Goal: Task Accomplishment & Management: Use online tool/utility

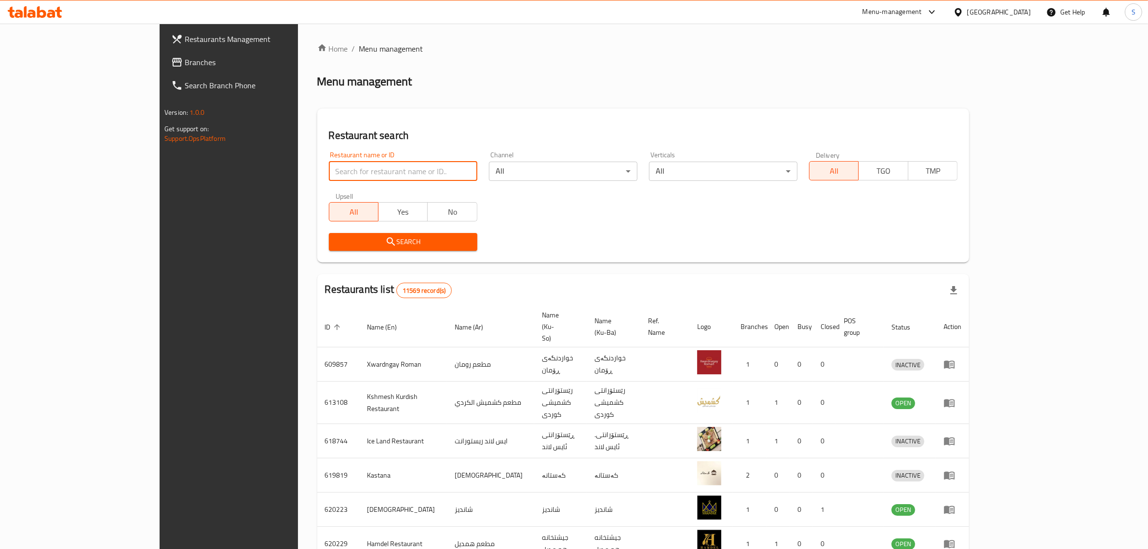
click at [329, 170] on input "search" at bounding box center [403, 171] width 149 height 19
type input "Farooj"
click button "Search" at bounding box center [403, 242] width 149 height 18
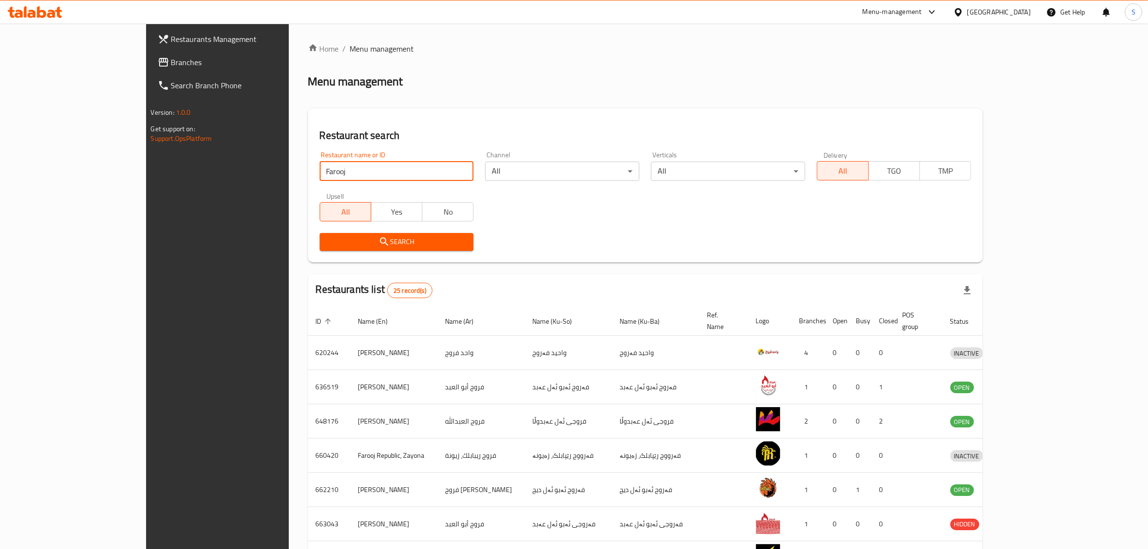
click at [536, 235] on div "Search" at bounding box center [645, 241] width 663 height 29
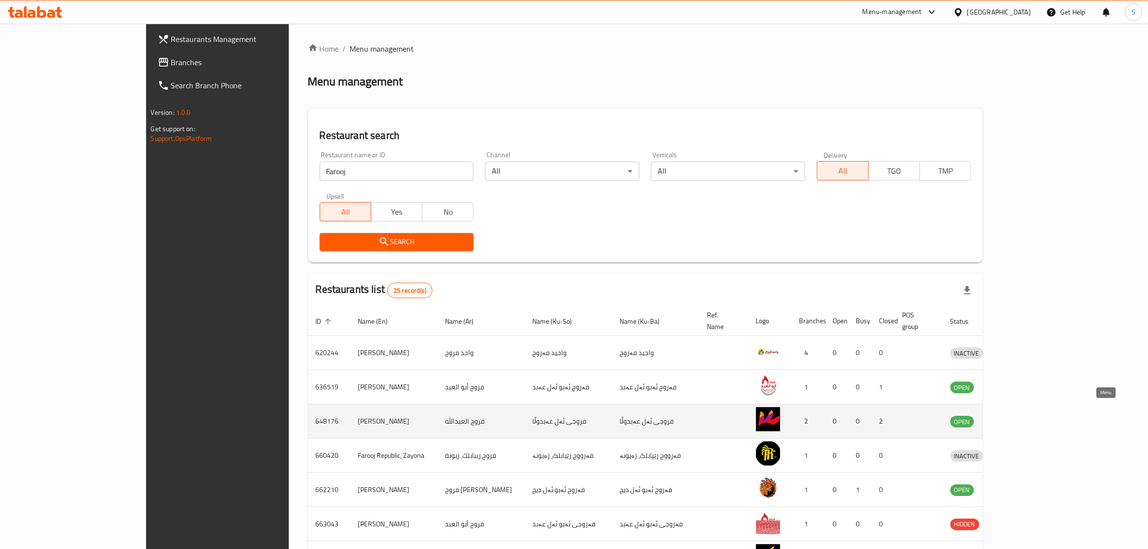
click at [1013, 418] on icon "enhanced table" at bounding box center [1008, 422] width 11 height 8
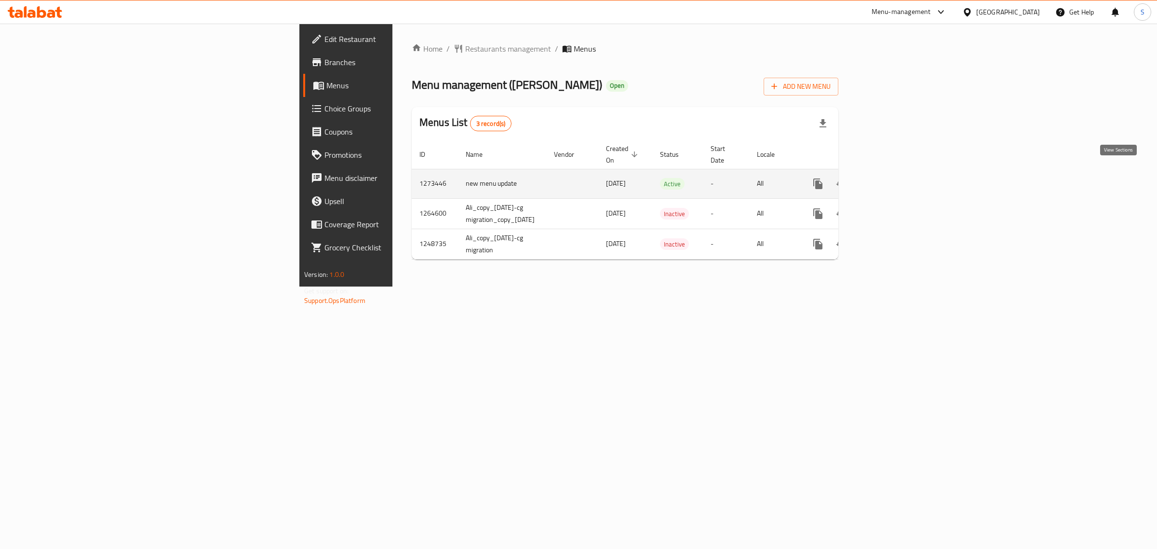
click at [893, 178] on icon "enhanced table" at bounding box center [888, 184] width 12 height 12
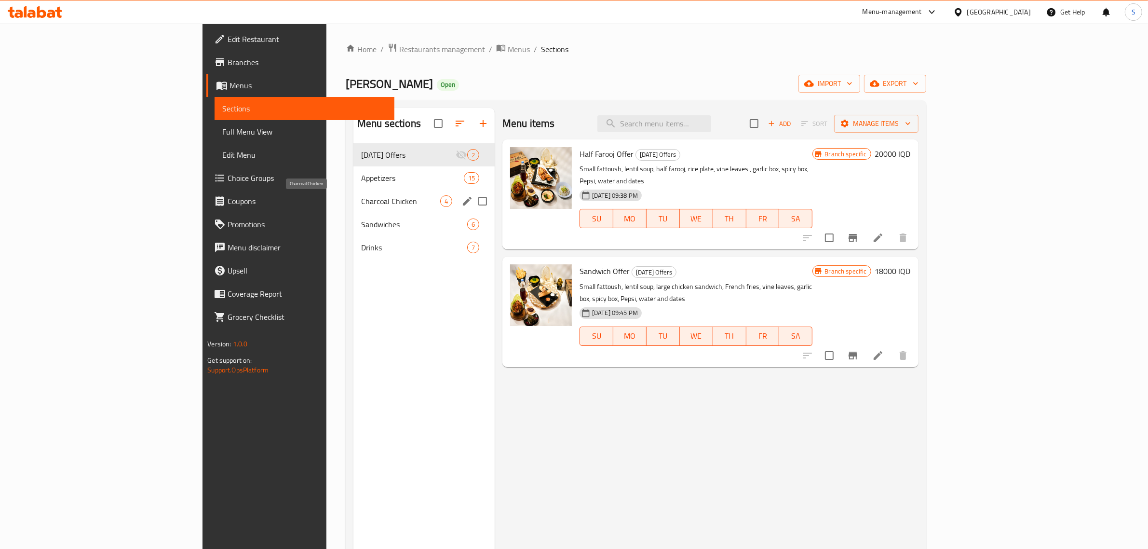
click at [361, 205] on span "Charcoal Chicken" at bounding box center [400, 201] width 79 height 12
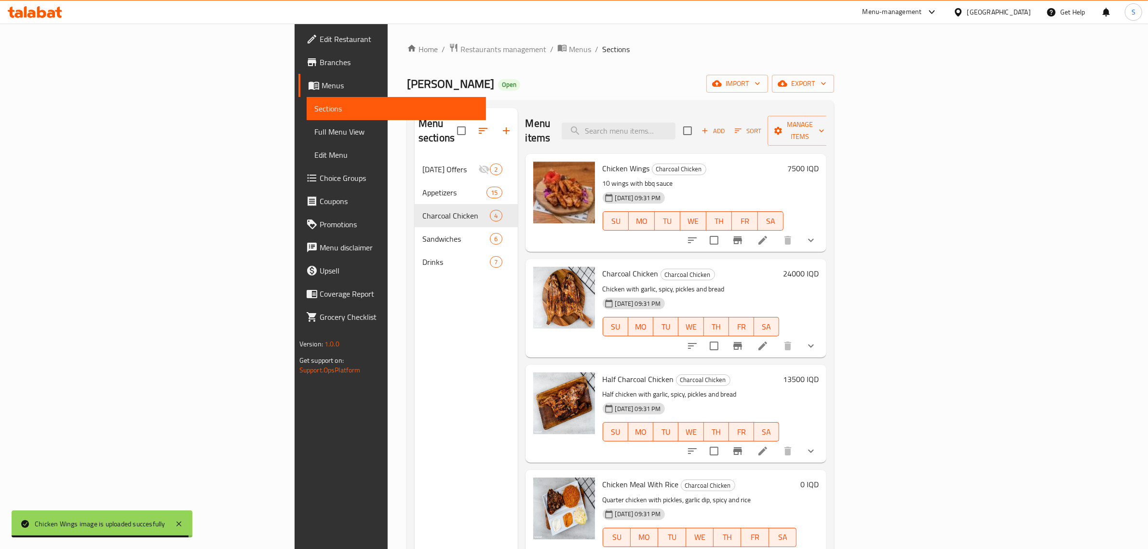
click at [922, 14] on div "Menu-management" at bounding box center [892, 12] width 59 height 12
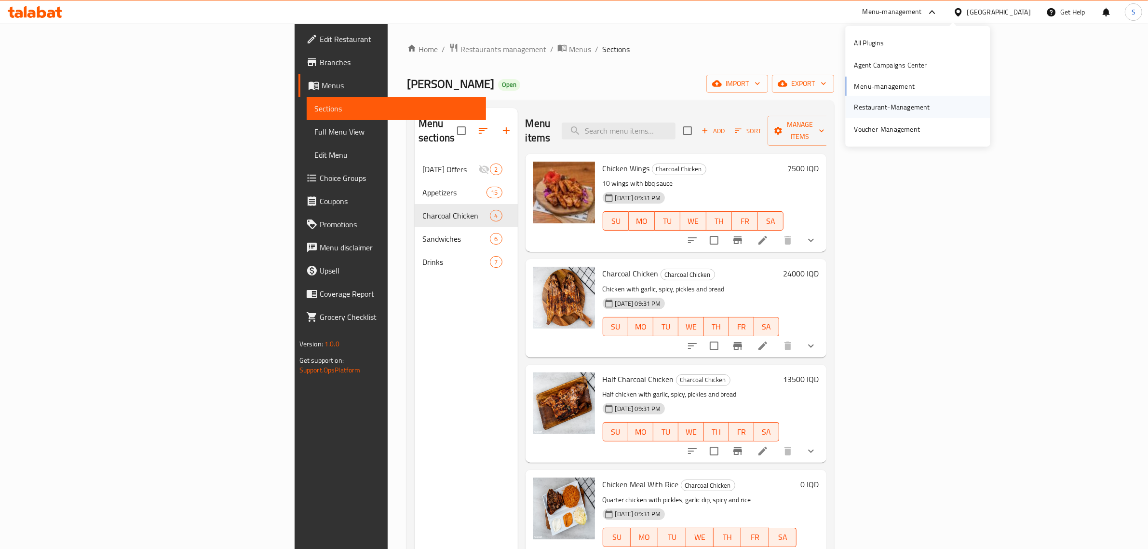
click at [876, 105] on div "Restaurant-Management" at bounding box center [892, 107] width 76 height 11
